Goal: Book appointment/travel/reservation

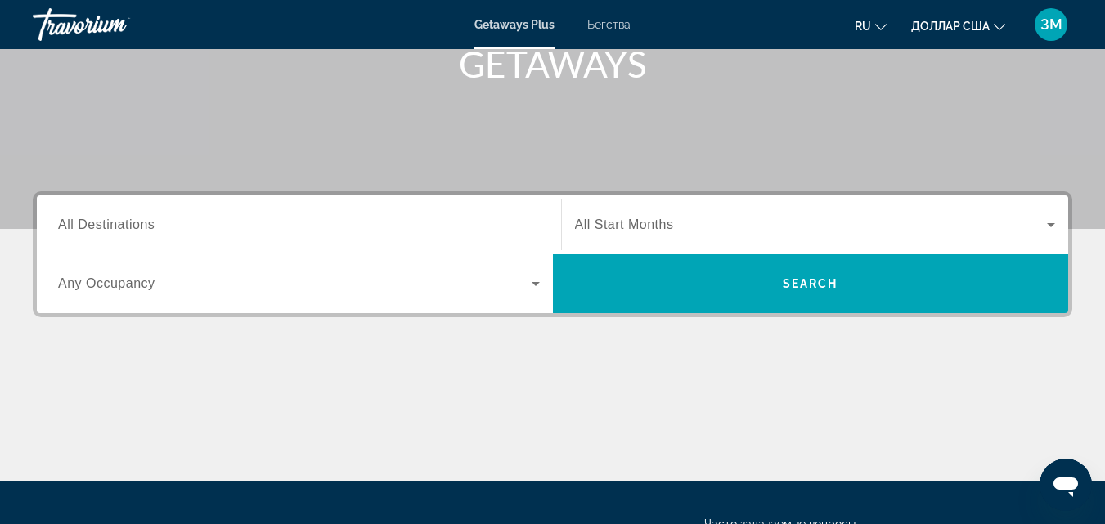
scroll to position [255, 0]
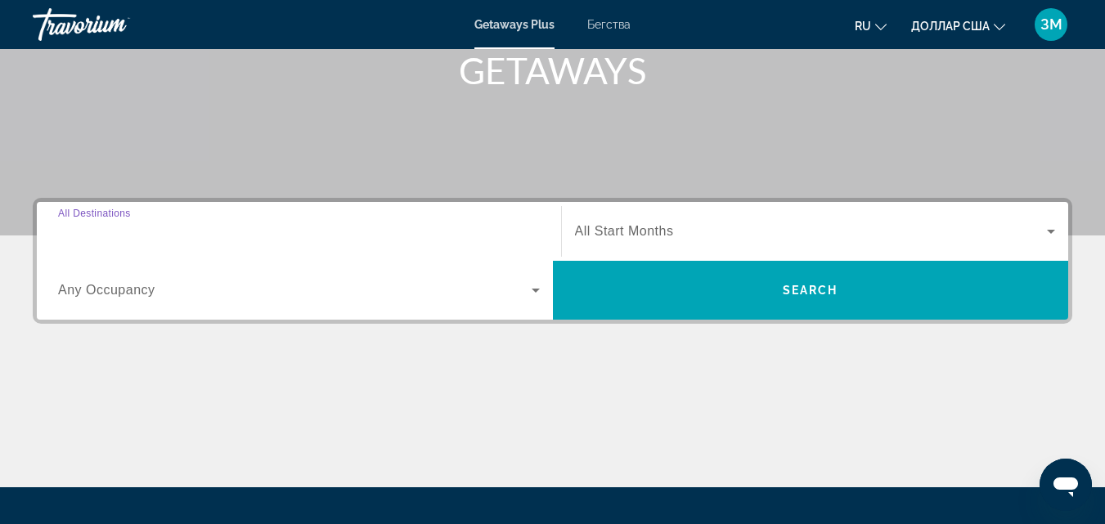
click at [164, 232] on input "Destination All Destinations" at bounding box center [299, 233] width 482 height 20
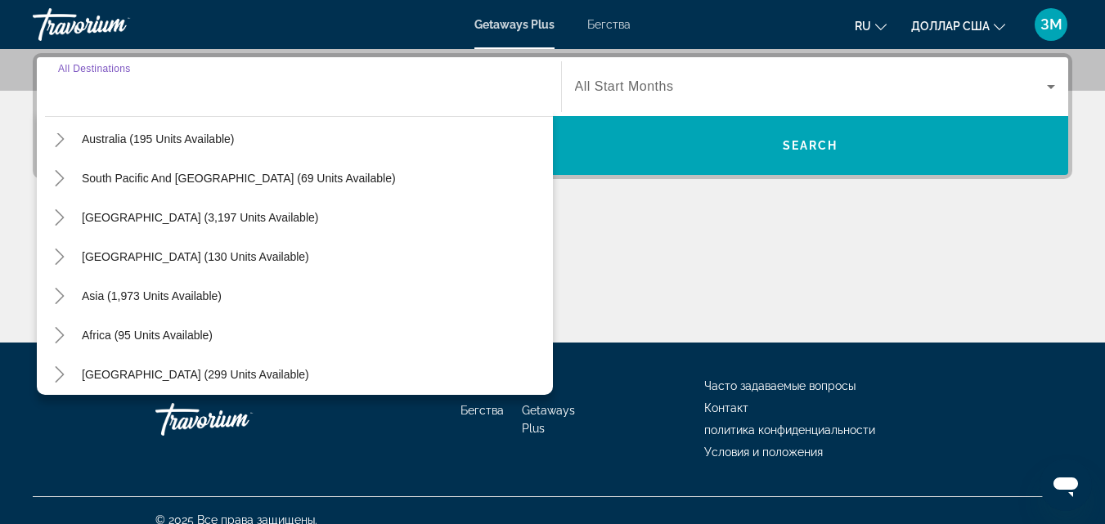
scroll to position [265, 0]
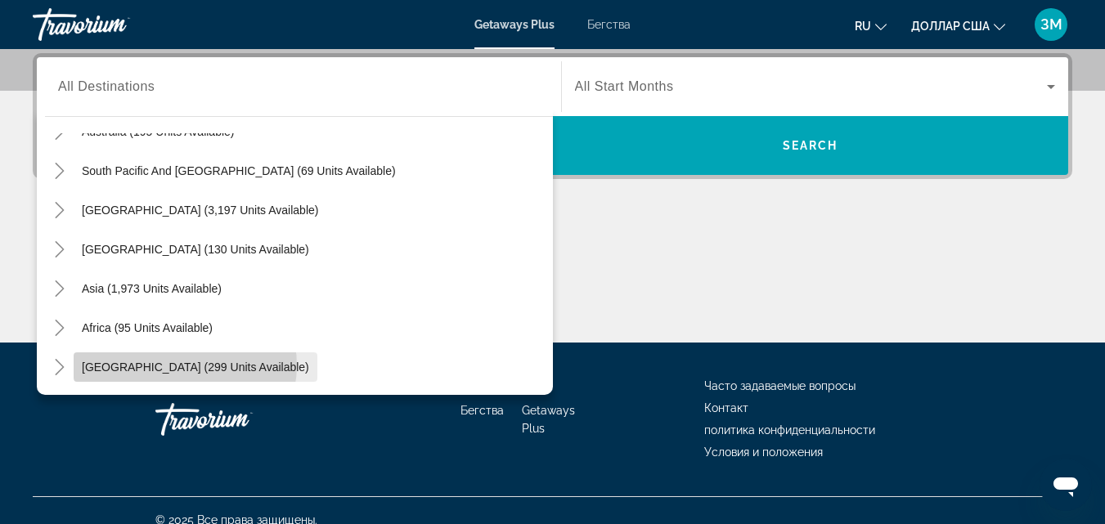
click at [185, 366] on span "[GEOGRAPHIC_DATA] (299 units available)" at bounding box center [195, 367] width 227 height 13
type input "**********"
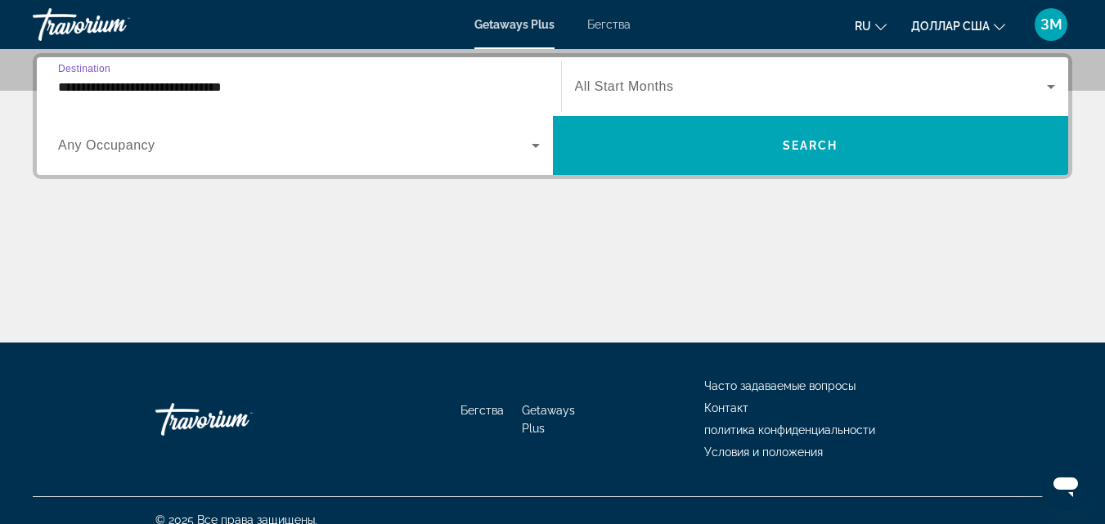
click at [668, 78] on span "Виджет поиска" at bounding box center [811, 87] width 473 height 20
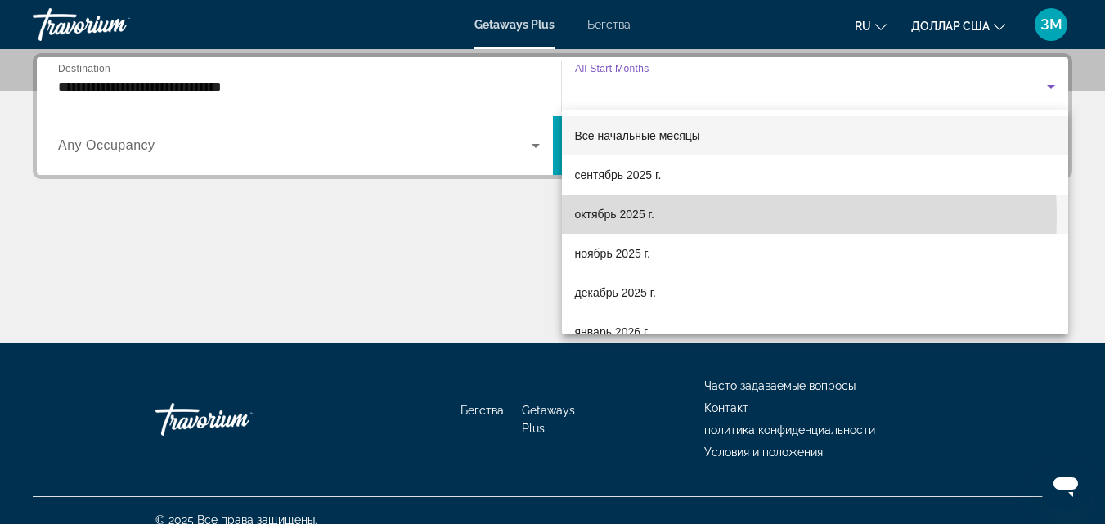
click at [617, 218] on font "октябрь 2025 г." at bounding box center [614, 214] width 79 height 13
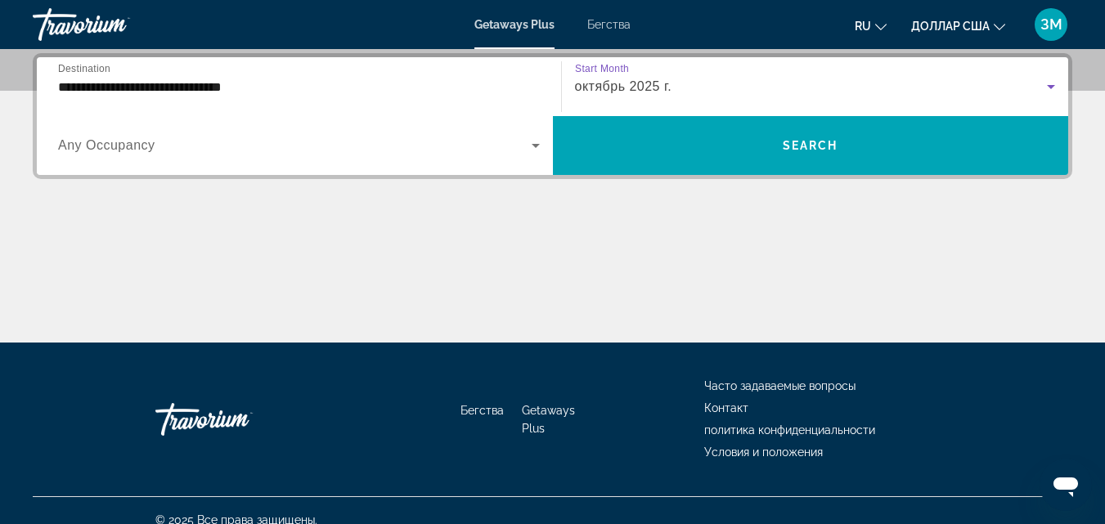
click at [325, 146] on span "Виджет поиска" at bounding box center [295, 146] width 474 height 20
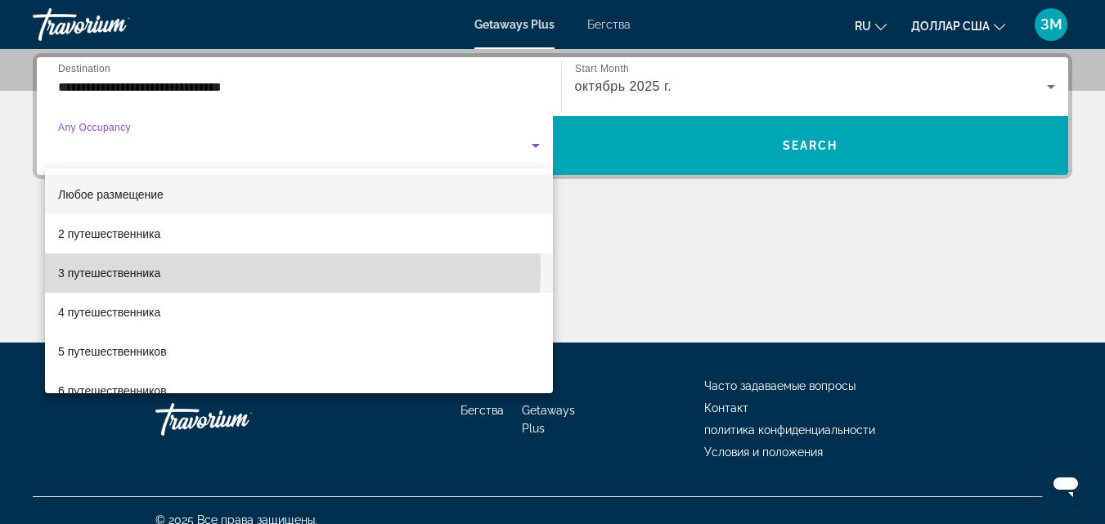
click at [100, 269] on font "3 путешественника" at bounding box center [109, 273] width 102 height 13
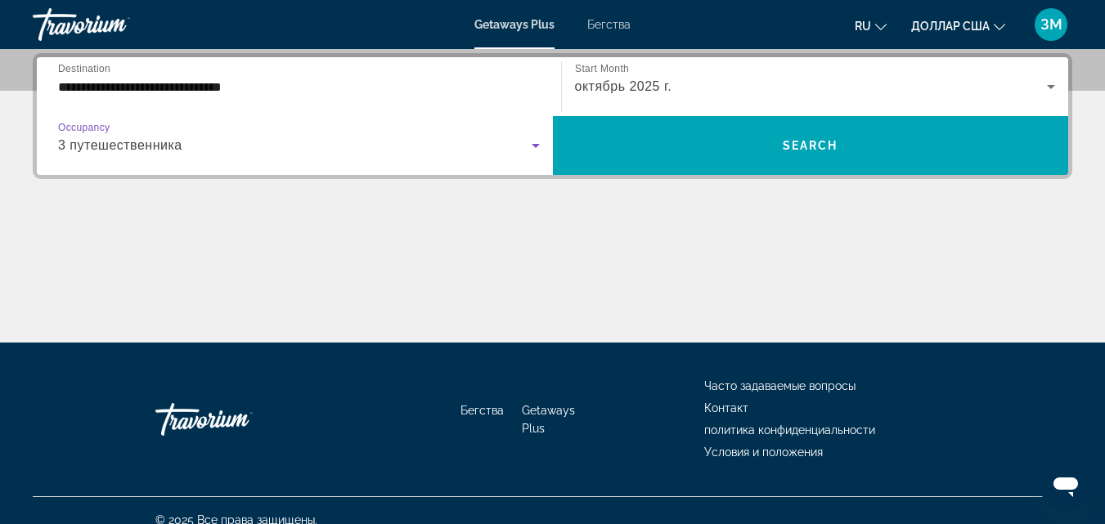
click at [213, 154] on div "3 путешественника" at bounding box center [295, 146] width 474 height 20
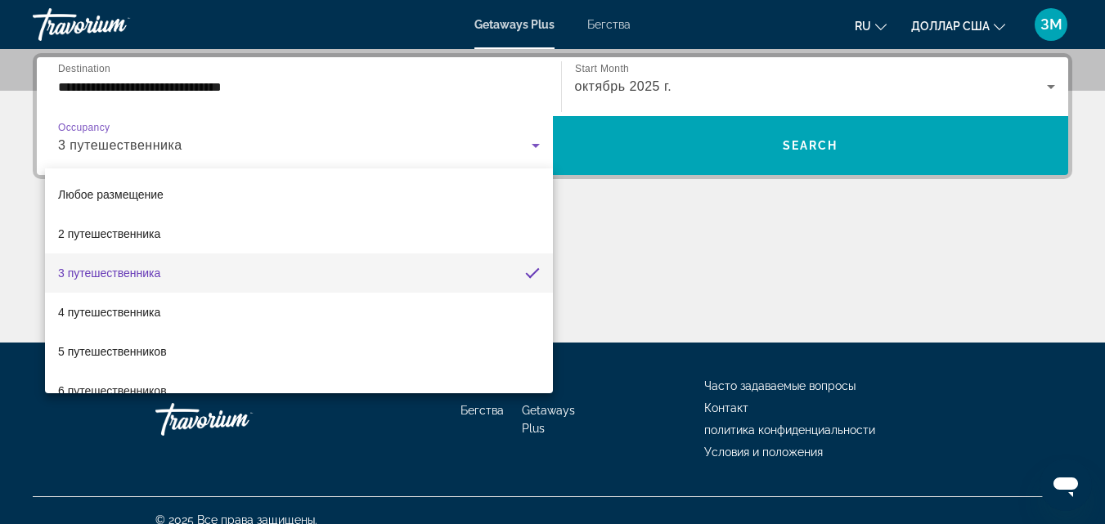
click at [734, 142] on div at bounding box center [552, 262] width 1105 height 524
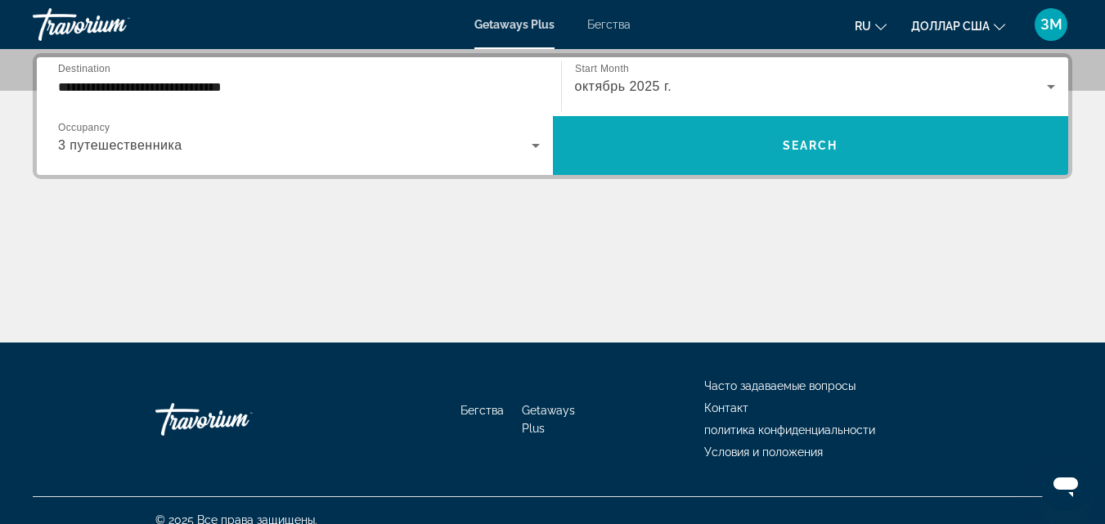
click at [785, 144] on span "Search" at bounding box center [811, 145] width 56 height 13
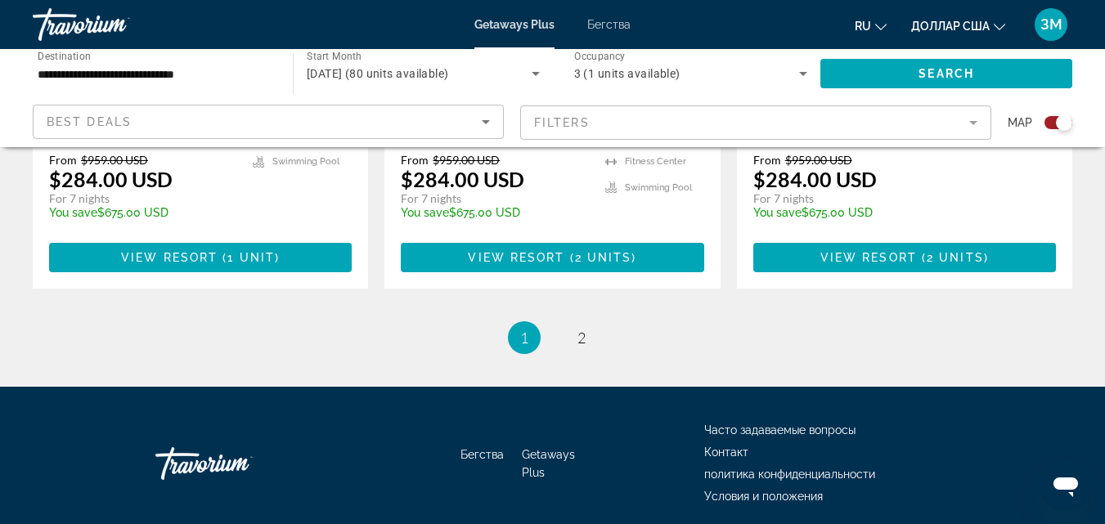
scroll to position [2755, 0]
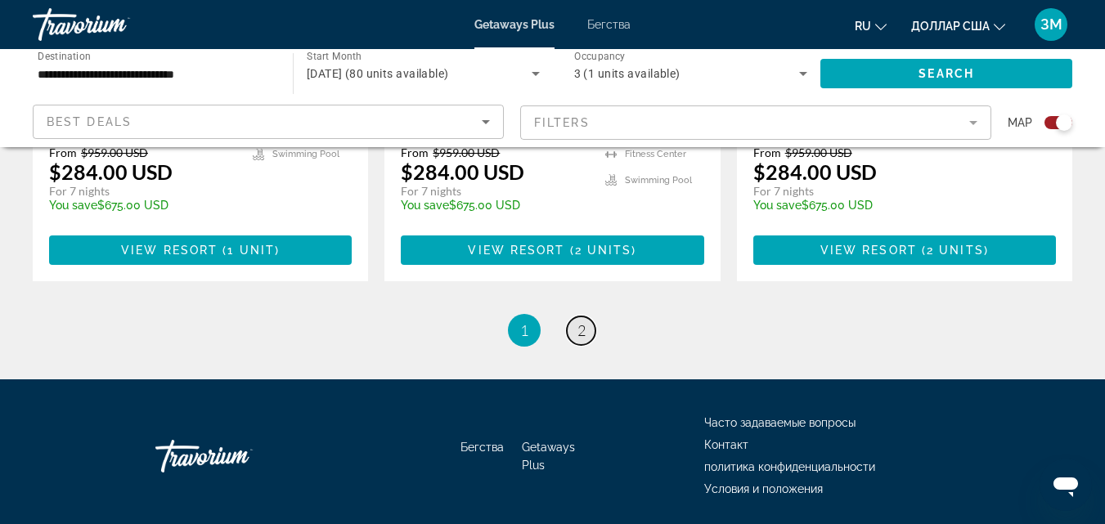
click at [583, 322] on span "2" at bounding box center [582, 331] width 8 height 18
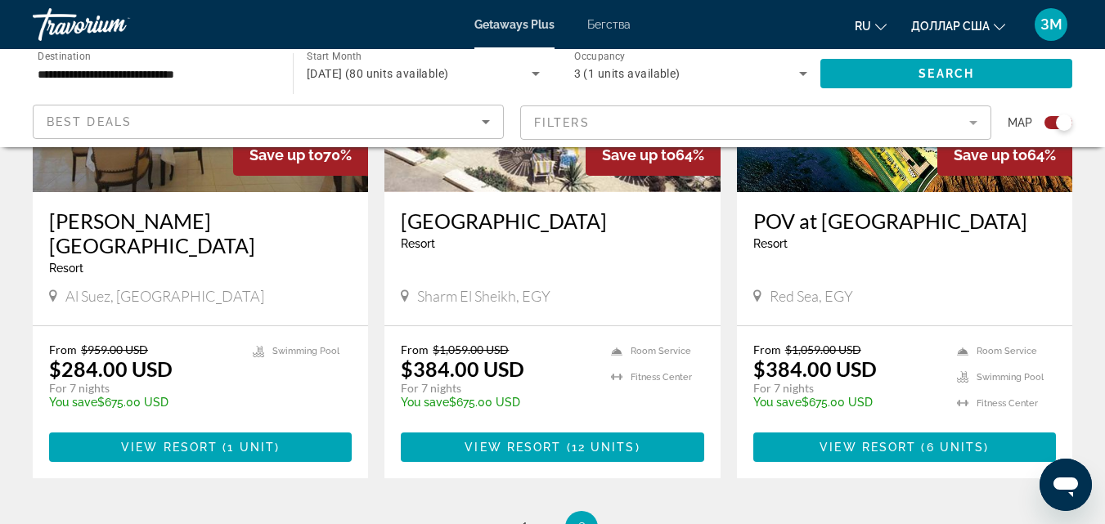
scroll to position [805, 0]
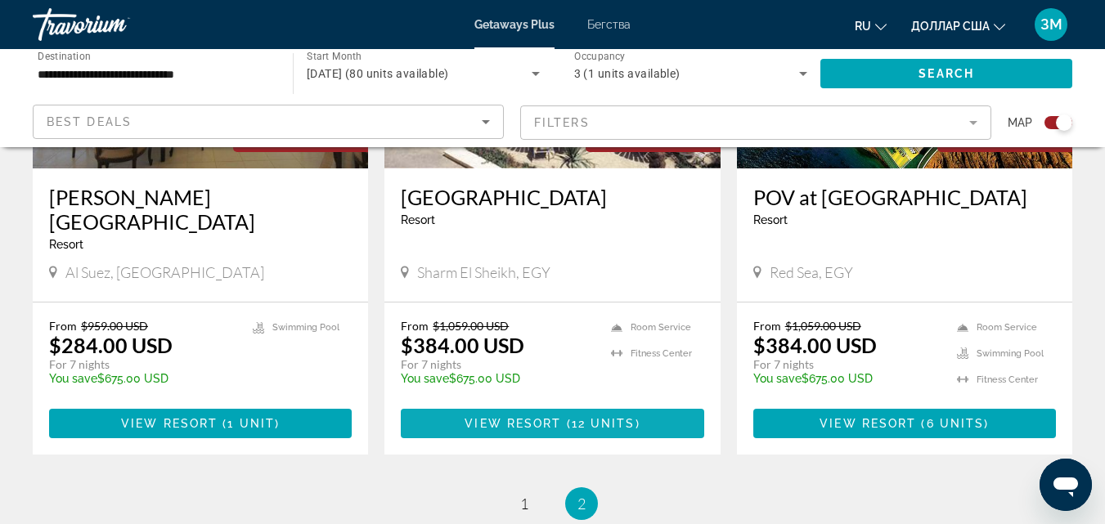
click at [645, 404] on span "Основное содержание" at bounding box center [552, 423] width 303 height 39
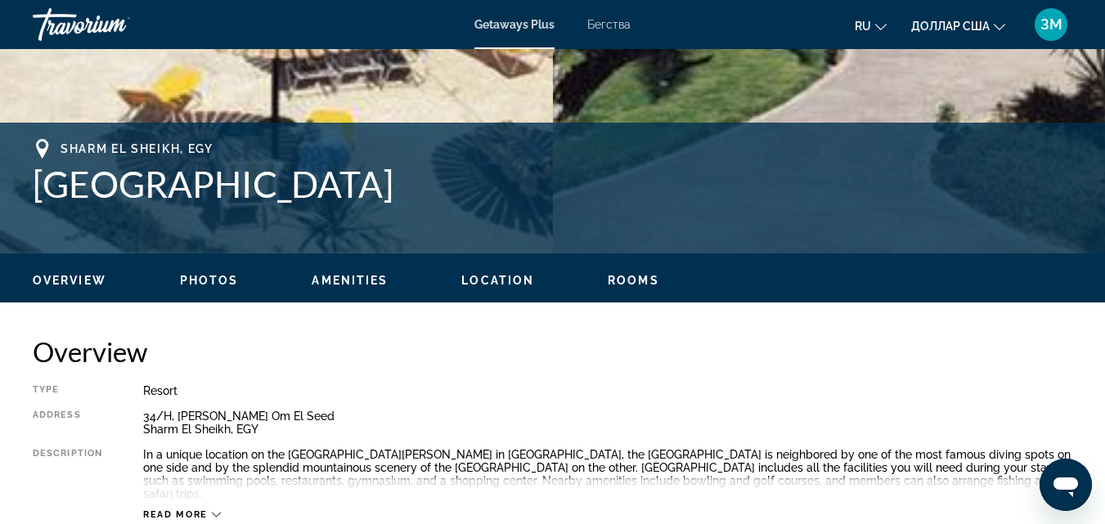
scroll to position [655, 0]
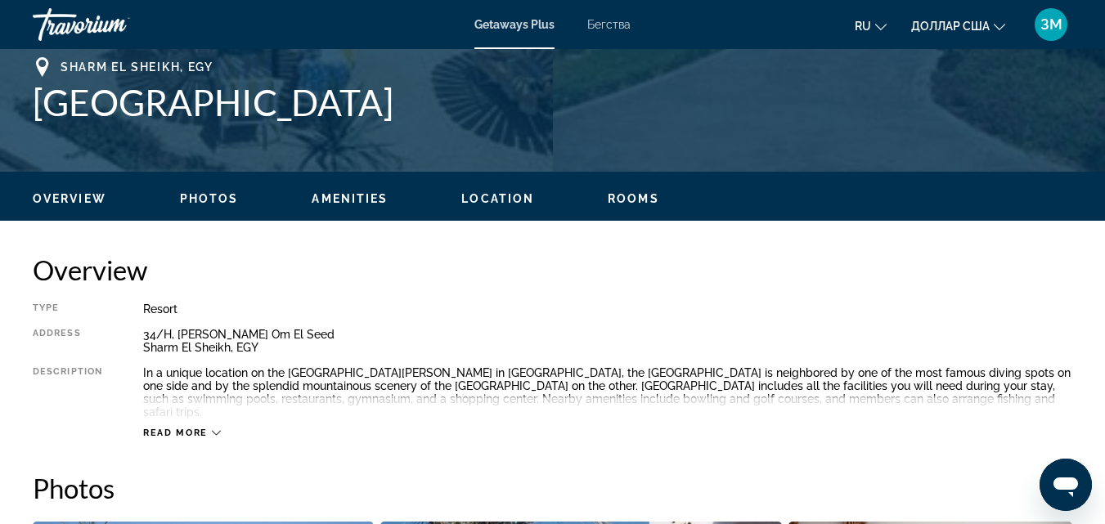
click at [208, 428] on div "Read more" at bounding box center [182, 433] width 78 height 11
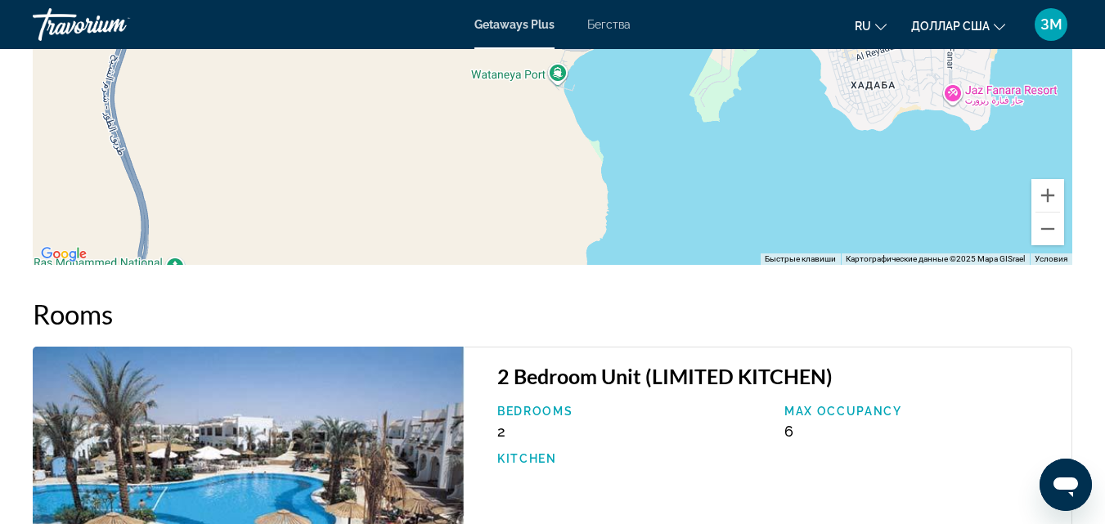
scroll to position [2373, 0]
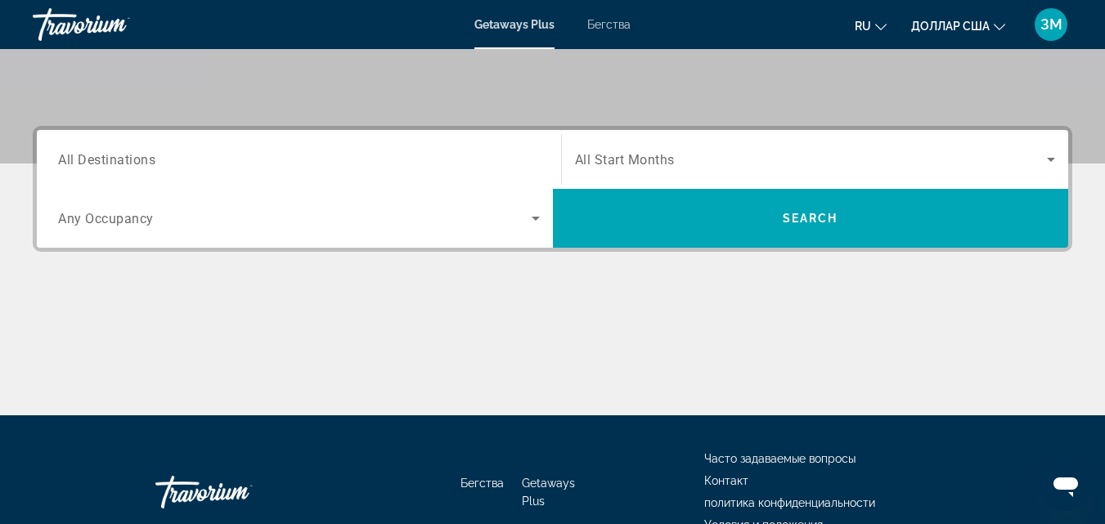
click at [115, 217] on span "Any Occupancy" at bounding box center [106, 219] width 96 height 16
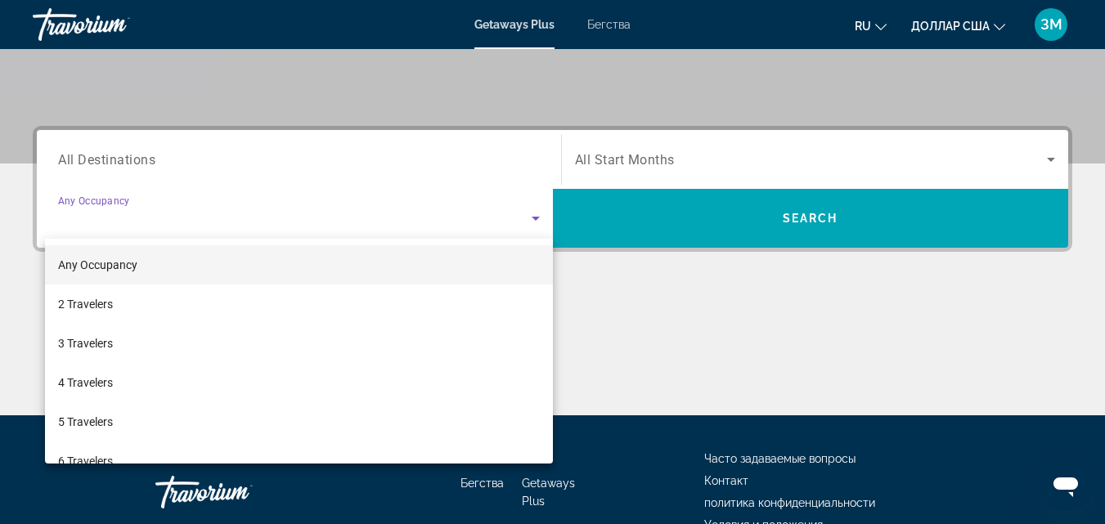
scroll to position [400, 0]
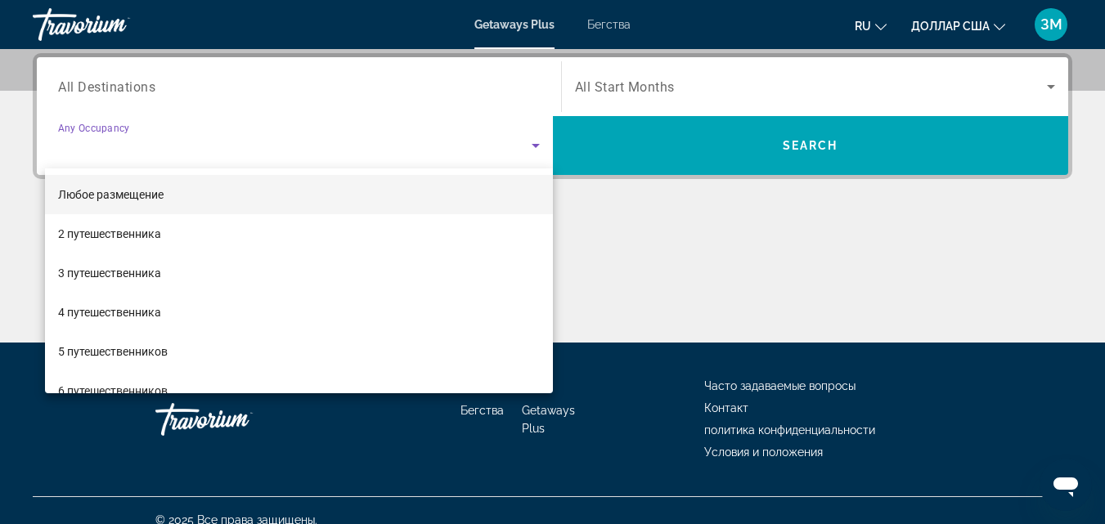
click at [135, 83] on div at bounding box center [552, 262] width 1105 height 524
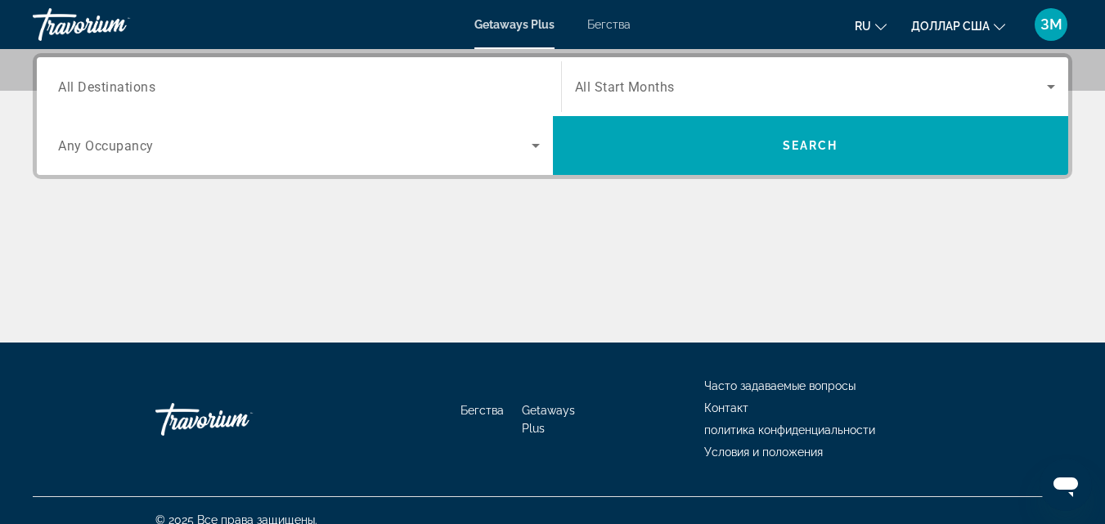
click at [135, 83] on span "All Destinations" at bounding box center [106, 87] width 97 height 16
click at [135, 83] on input "Destination All Destinations" at bounding box center [299, 88] width 482 height 20
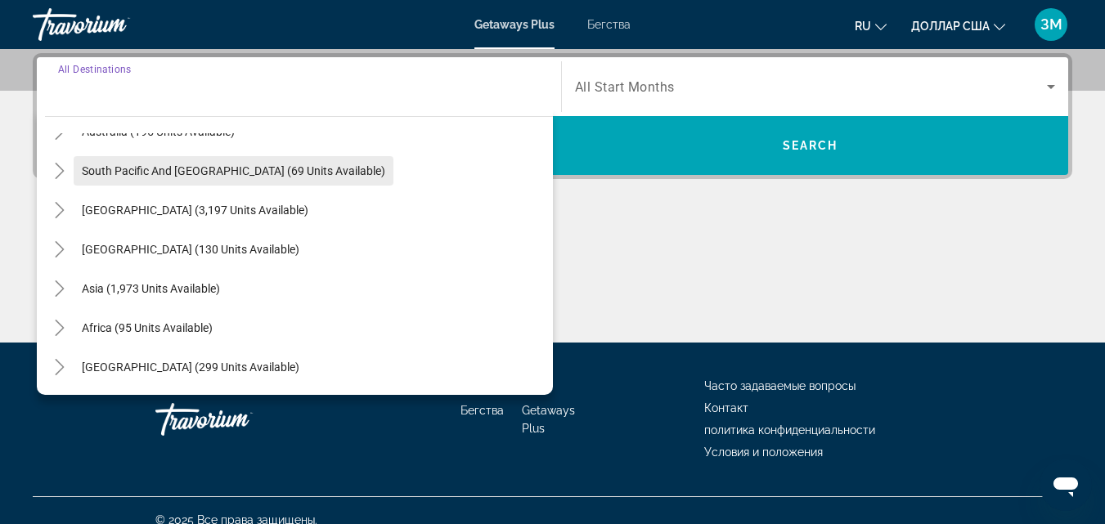
scroll to position [419, 0]
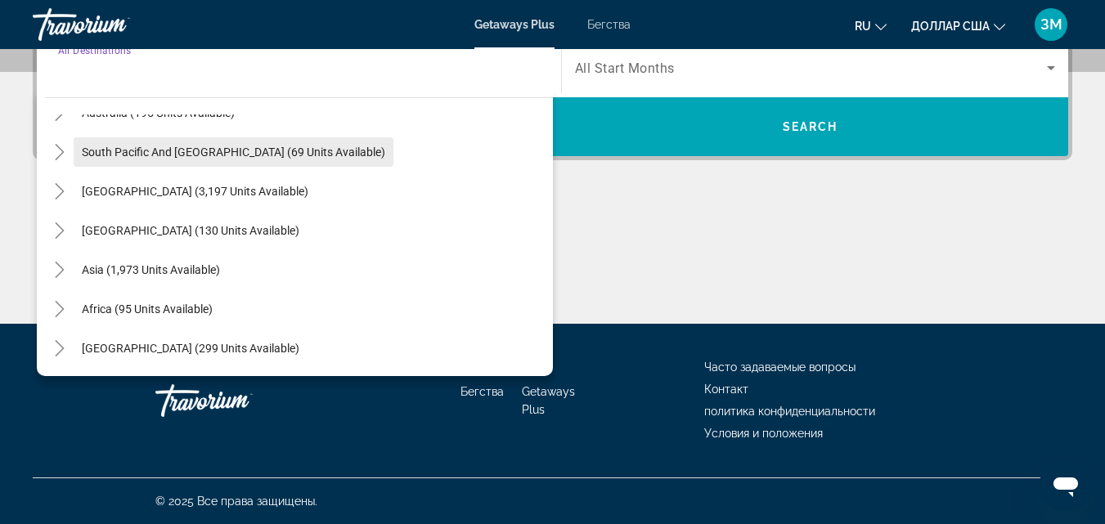
click at [166, 147] on span "South Pacific and [GEOGRAPHIC_DATA] (69 units available)" at bounding box center [234, 152] width 304 height 13
type input "**********"
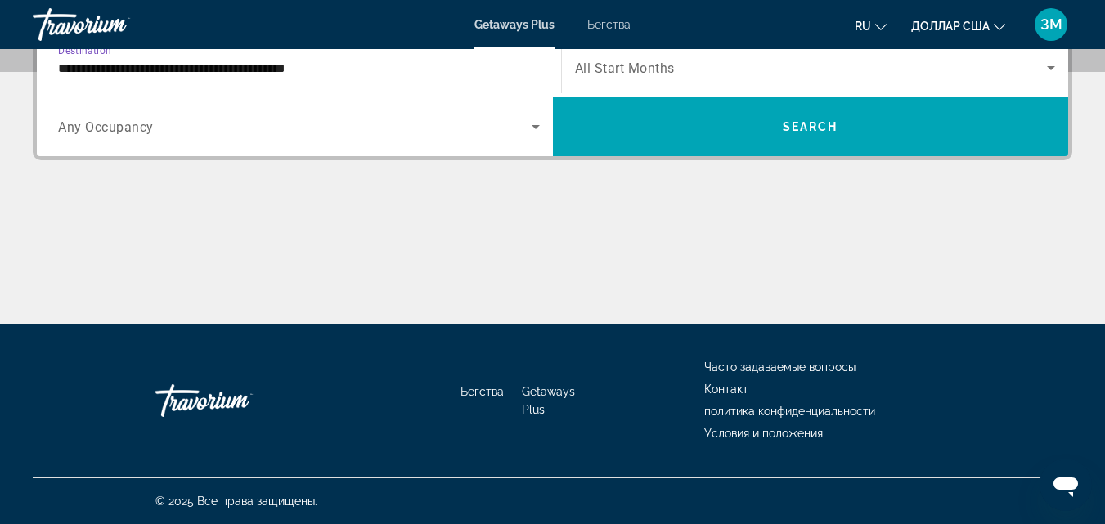
scroll to position [400, 0]
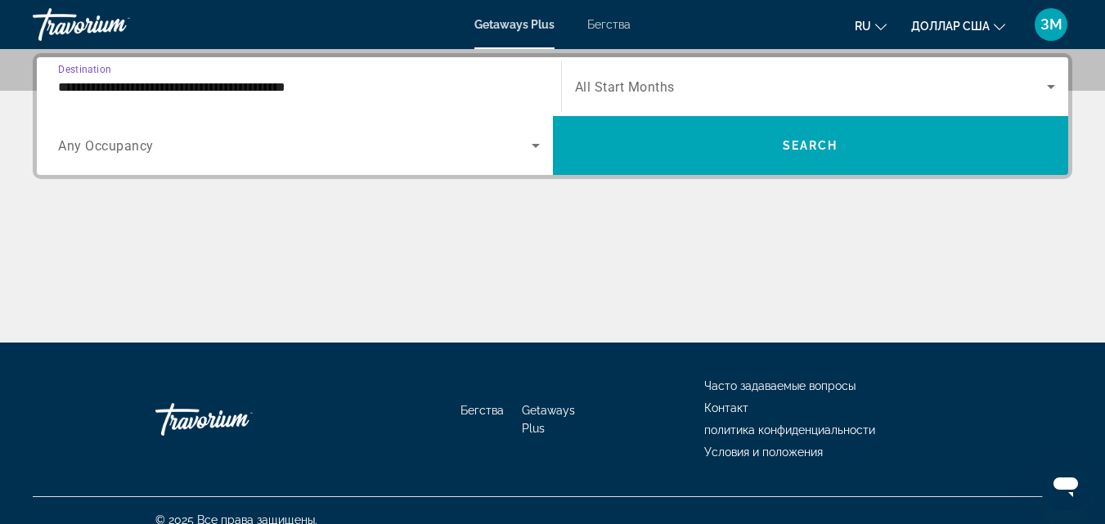
click at [662, 87] on span "All Start Months" at bounding box center [625, 87] width 100 height 16
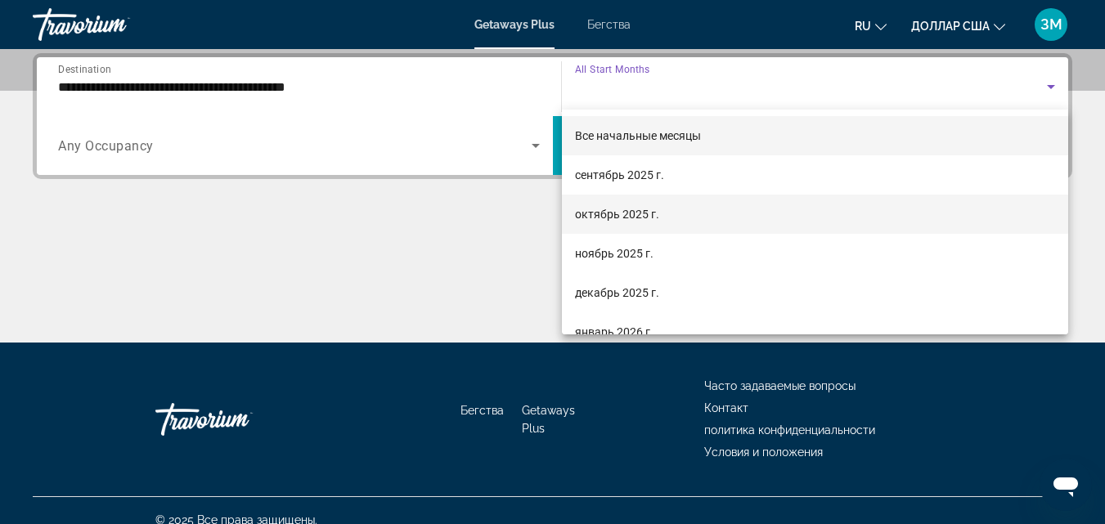
click at [610, 211] on font "октябрь 2025 г." at bounding box center [617, 214] width 84 height 13
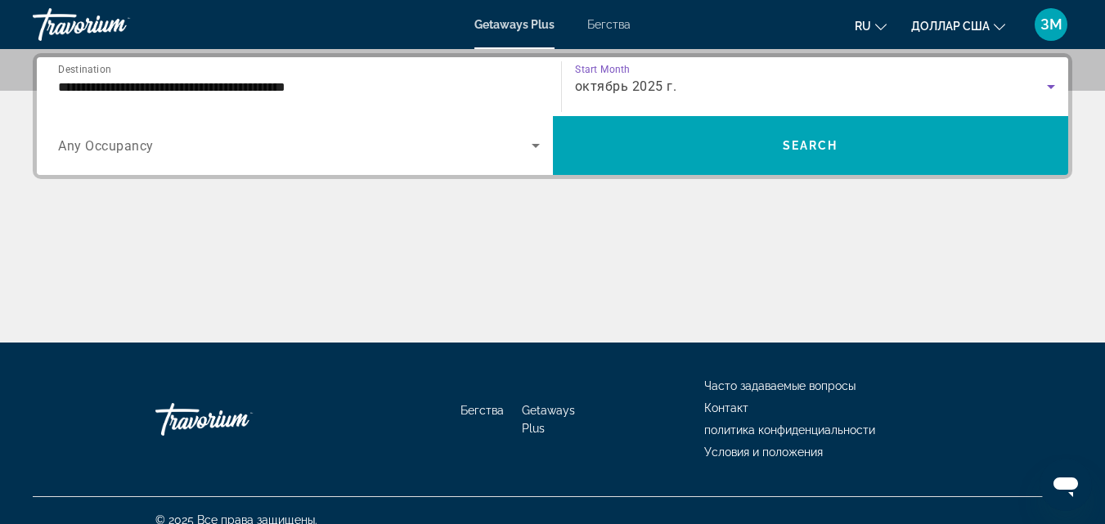
click at [263, 148] on span "Search widget" at bounding box center [295, 146] width 474 height 20
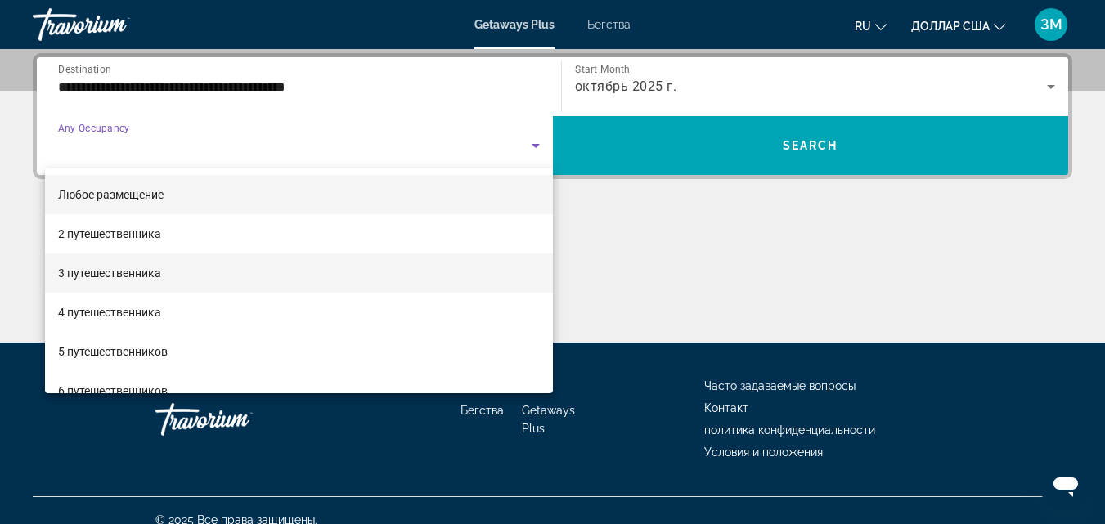
click at [101, 274] on font "3 путешественника" at bounding box center [109, 273] width 103 height 13
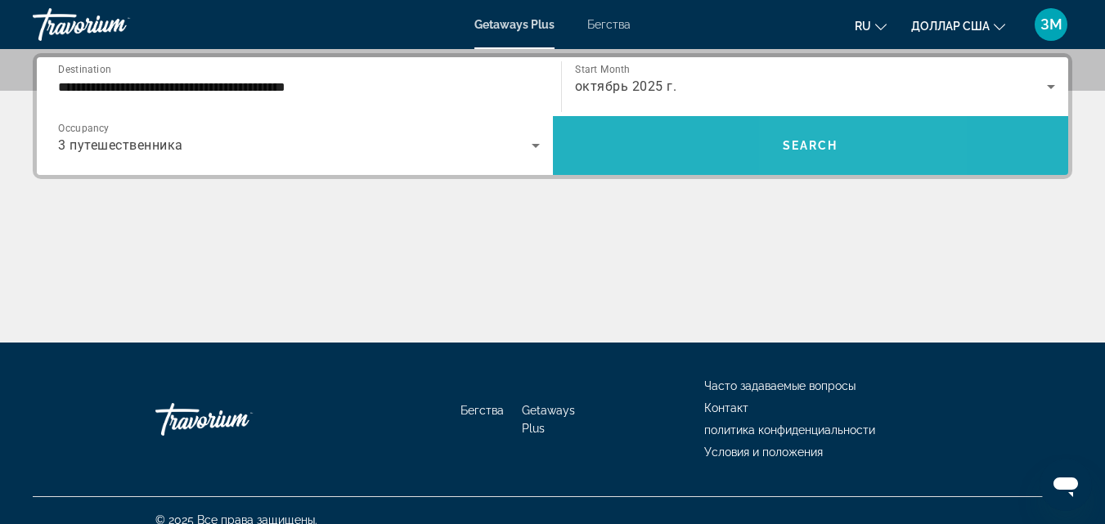
click at [822, 151] on span "Search" at bounding box center [811, 145] width 56 height 13
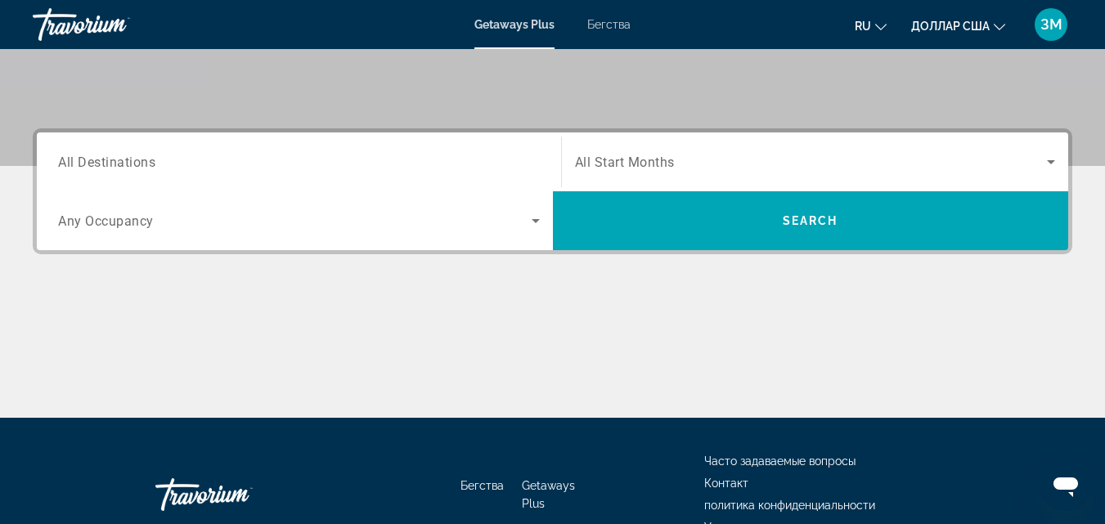
scroll to position [327, 0]
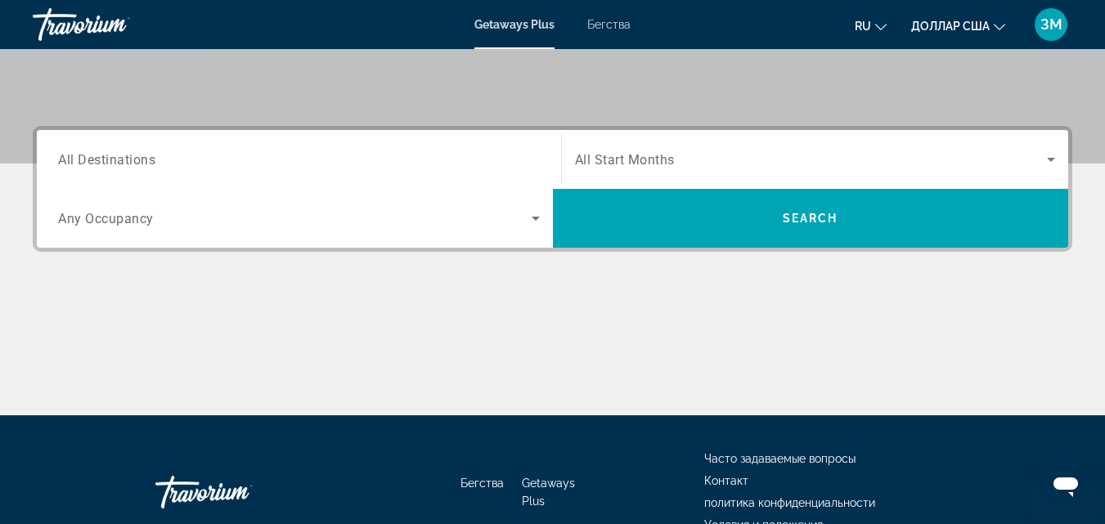
click at [94, 147] on div "Search widget" at bounding box center [299, 160] width 482 height 47
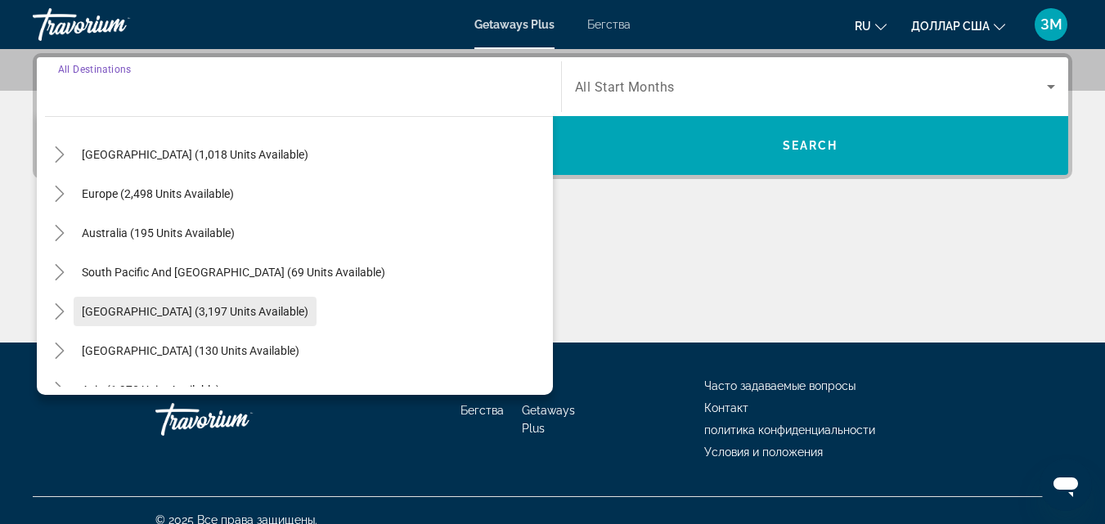
scroll to position [245, 0]
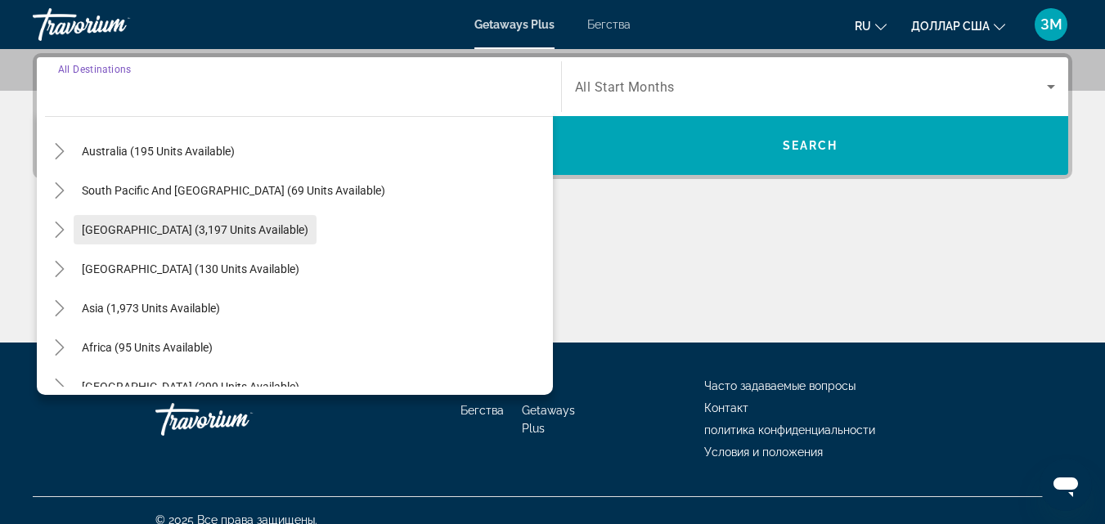
click at [140, 300] on span "Search widget" at bounding box center [151, 308] width 155 height 39
type input "**********"
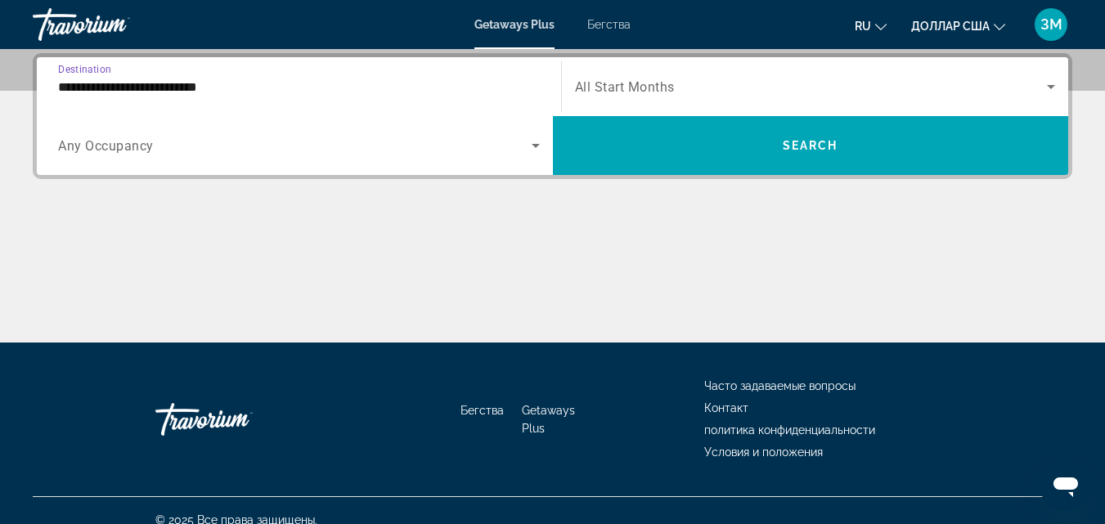
click at [721, 87] on span "Search widget" at bounding box center [811, 87] width 473 height 20
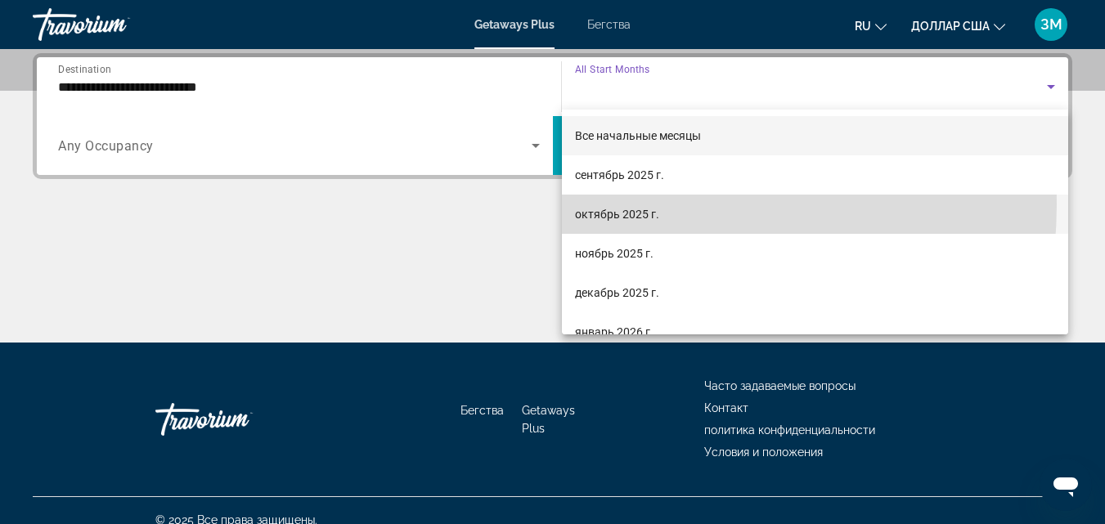
click at [619, 205] on span "октябрь 2025 г." at bounding box center [617, 215] width 84 height 20
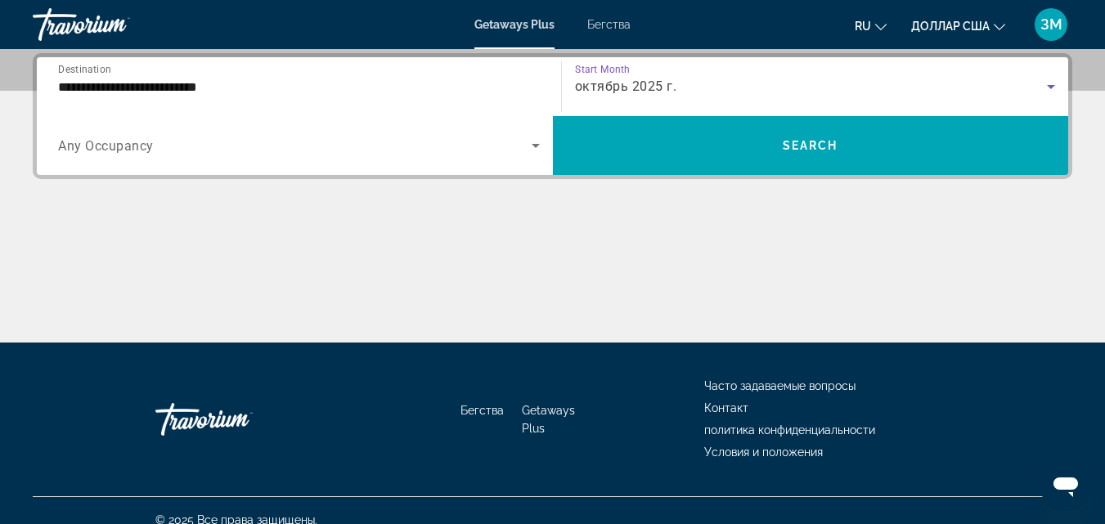
click at [200, 151] on span "Search widget" at bounding box center [295, 146] width 474 height 20
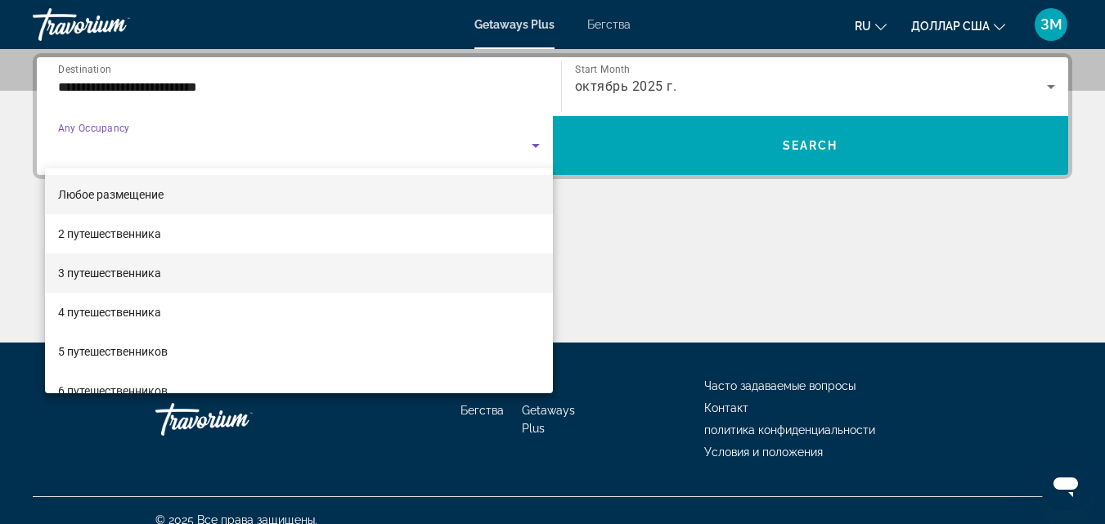
click at [119, 263] on span "3 путешественника" at bounding box center [109, 273] width 103 height 20
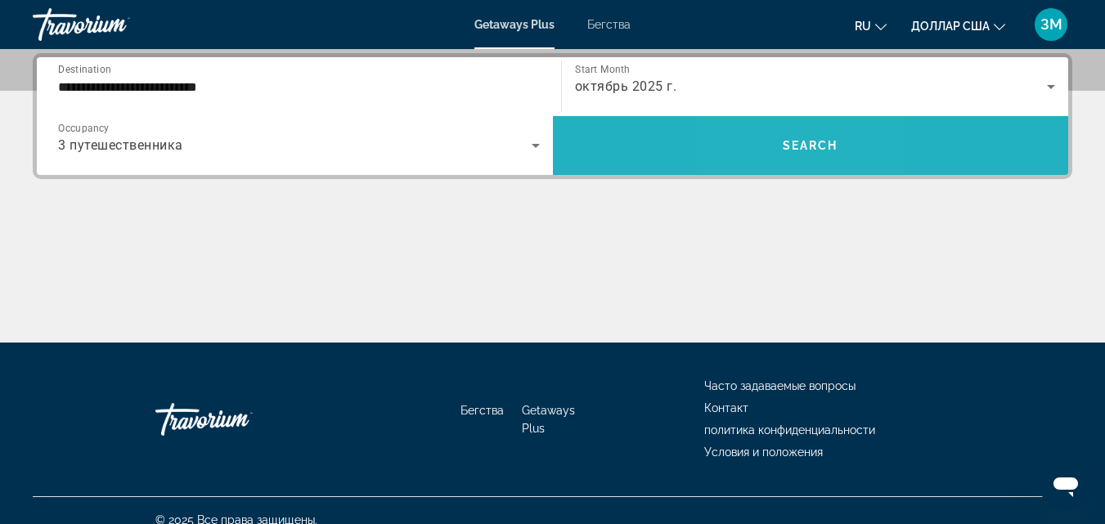
click at [781, 117] on span "Search widget" at bounding box center [811, 145] width 516 height 59
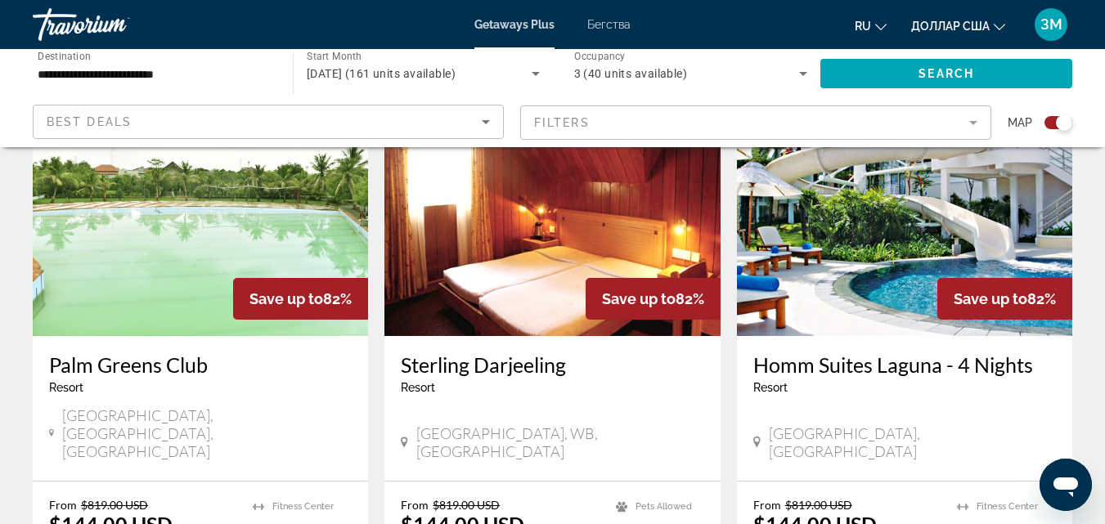
scroll to position [1882, 0]
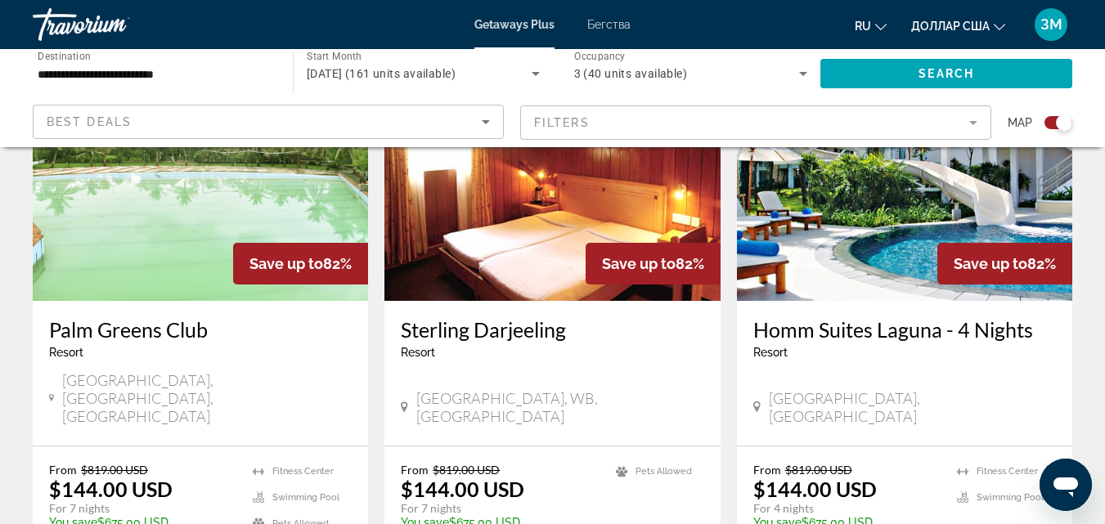
click at [872, 175] on img "Основное содержание" at bounding box center [904, 170] width 335 height 262
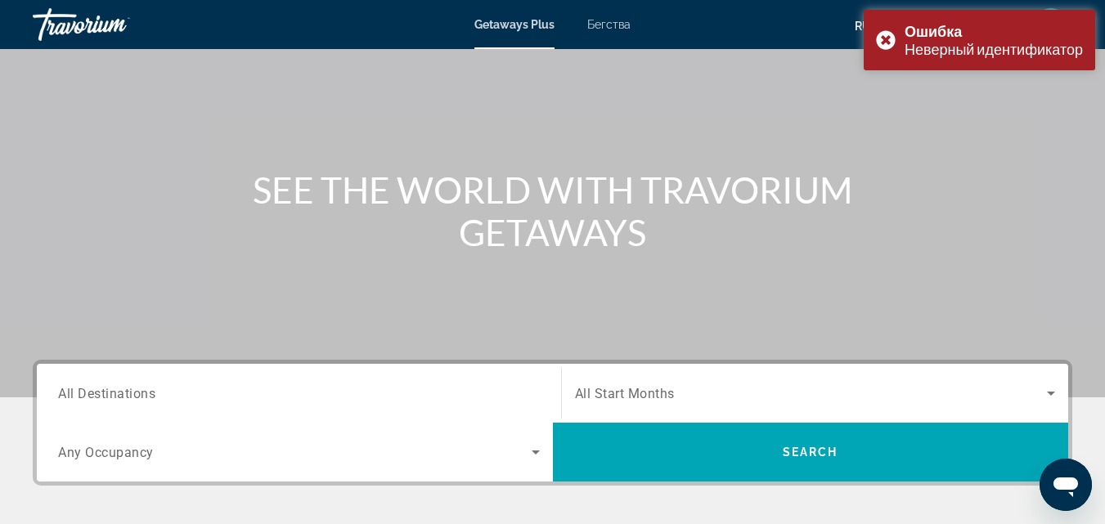
scroll to position [92, 0]
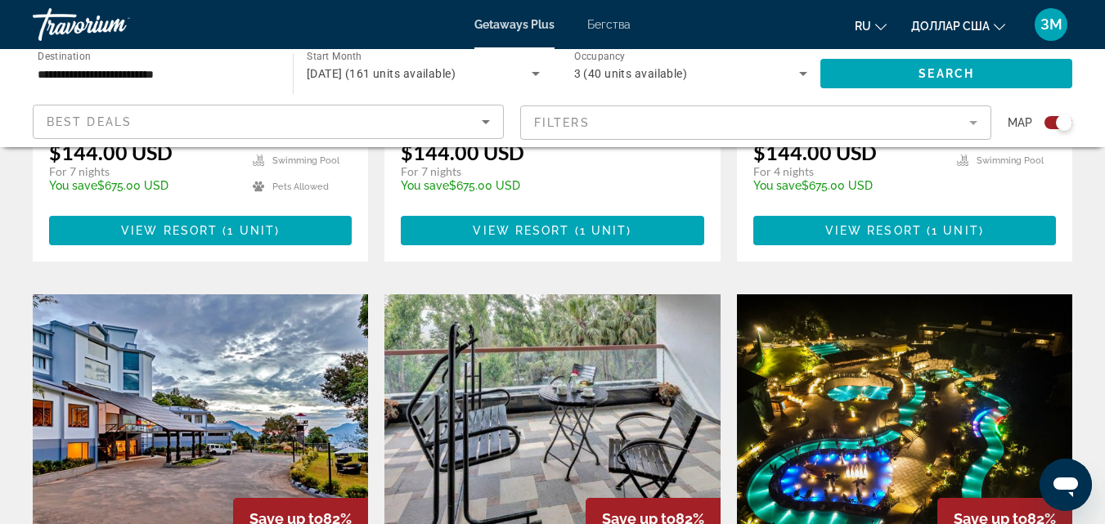
scroll to position [2046, 0]
